Goal: Transaction & Acquisition: Purchase product/service

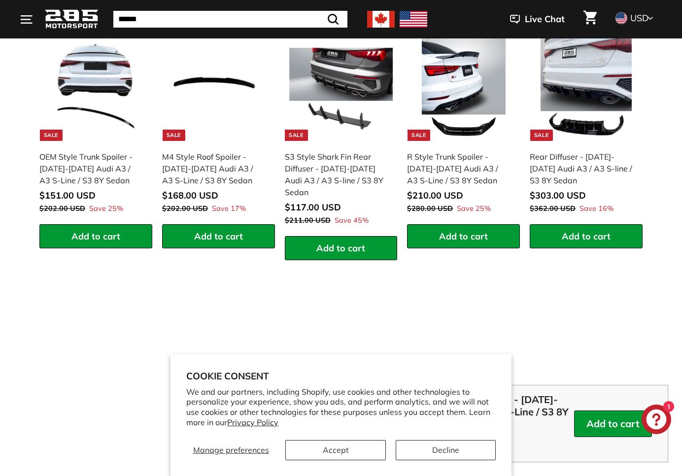
scroll to position [1428, 0]
